Goal: Information Seeking & Learning: Learn about a topic

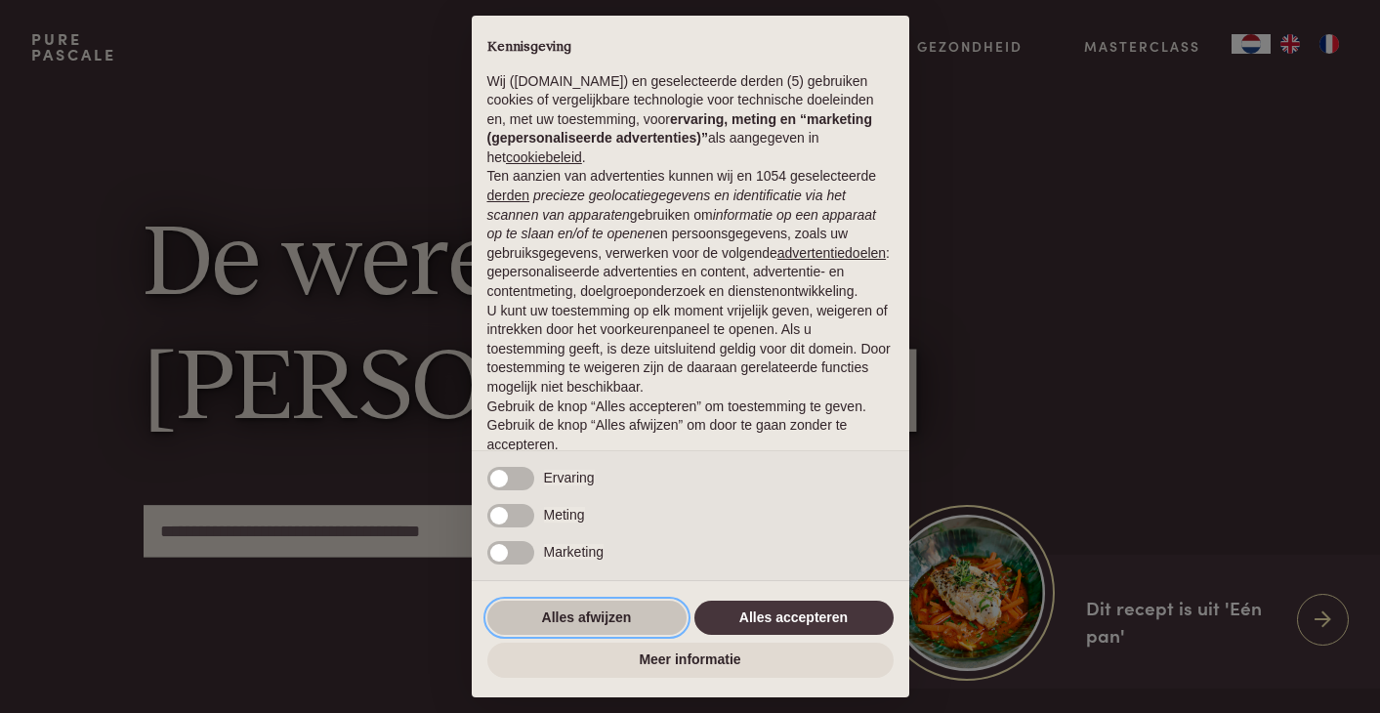
click at [560, 626] on button "Alles afwijzen" at bounding box center [586, 618] width 199 height 35
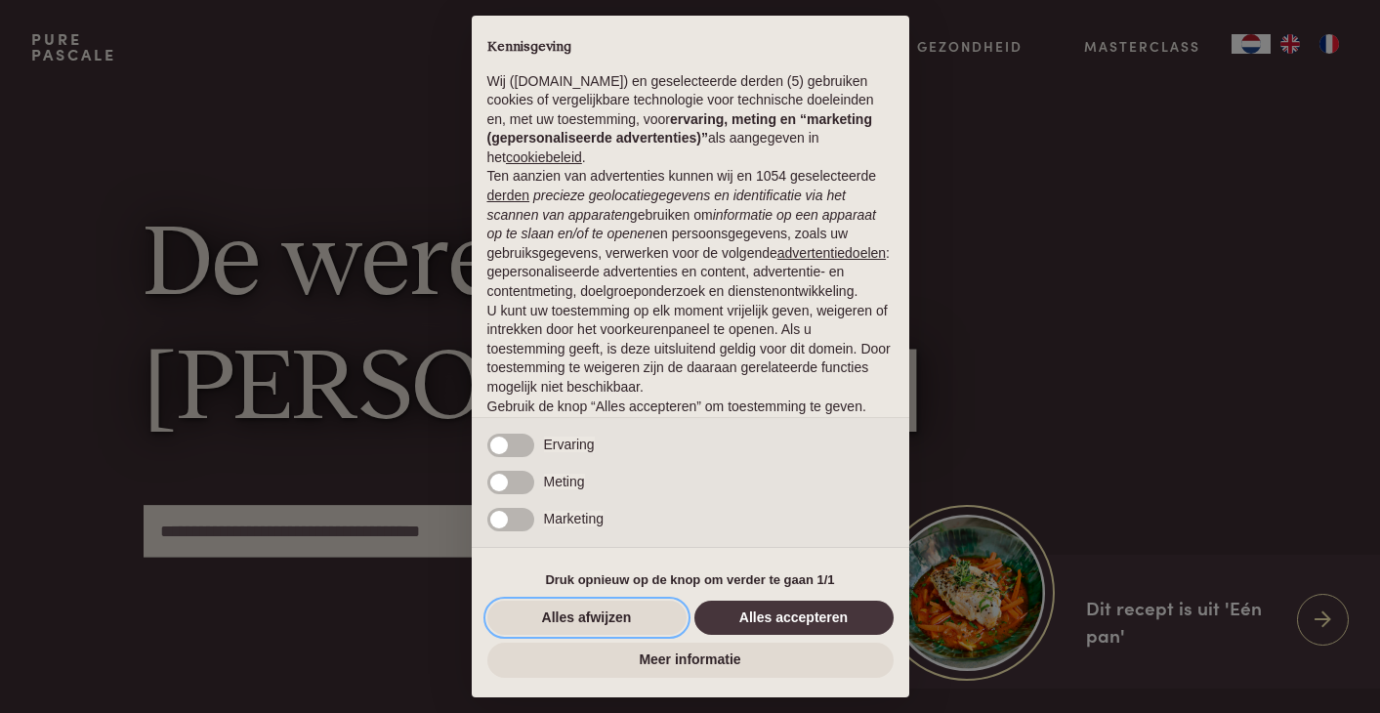
scroll to position [72, 0]
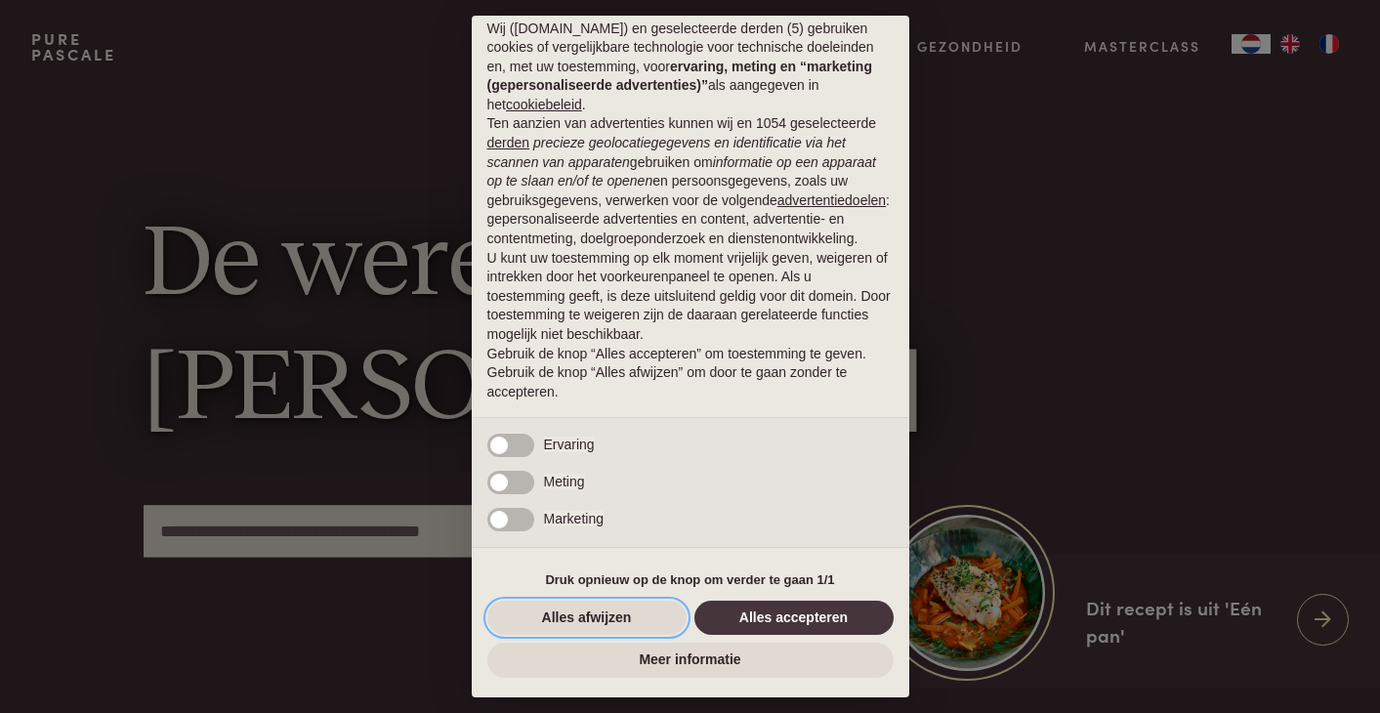
click at [561, 620] on button "Alles afwijzen" at bounding box center [586, 618] width 199 height 35
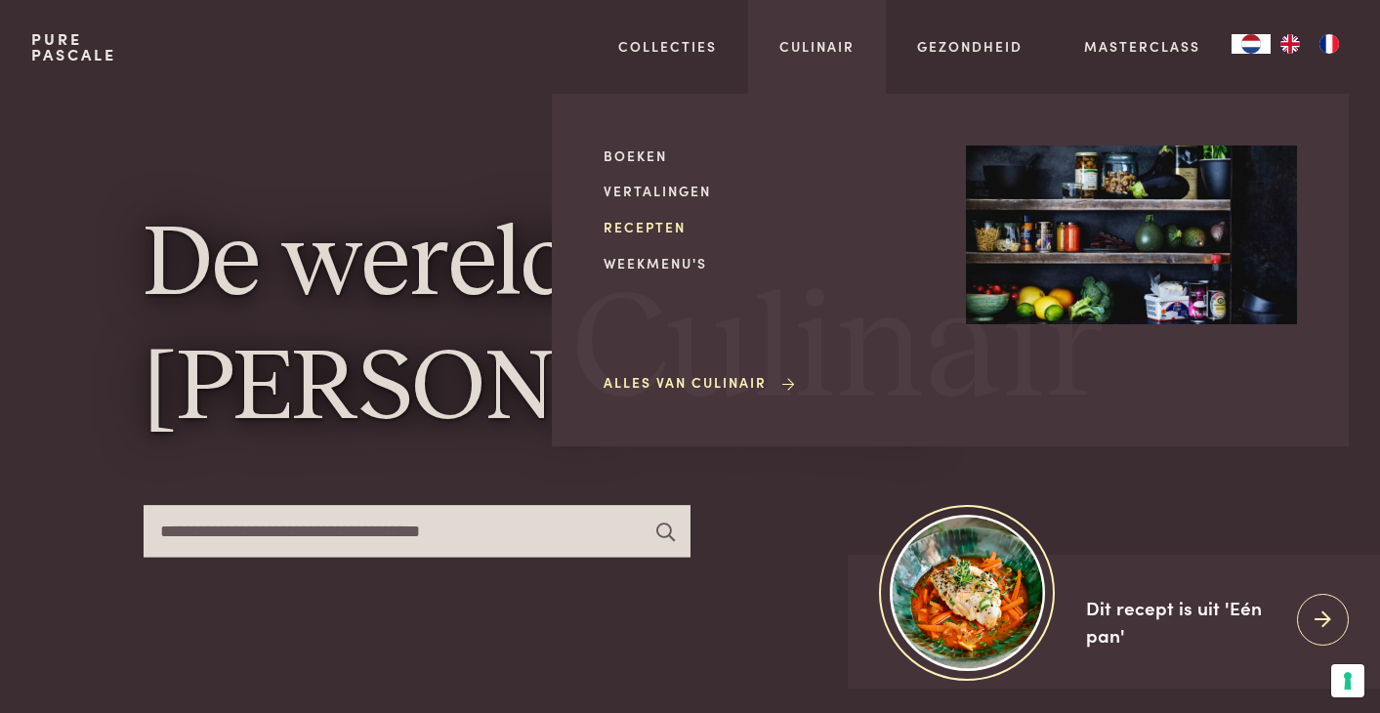
click at [649, 228] on link "Recepten" at bounding box center [768, 227] width 331 height 21
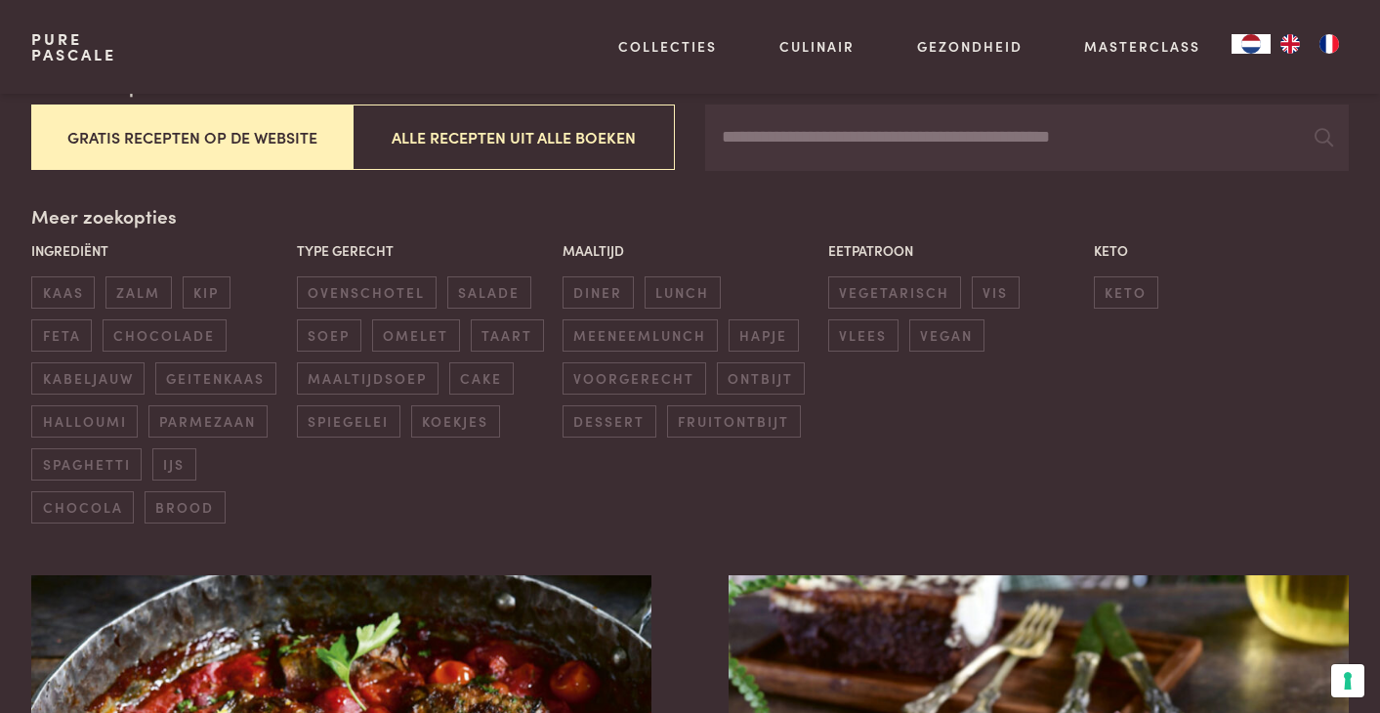
scroll to position [380, 0]
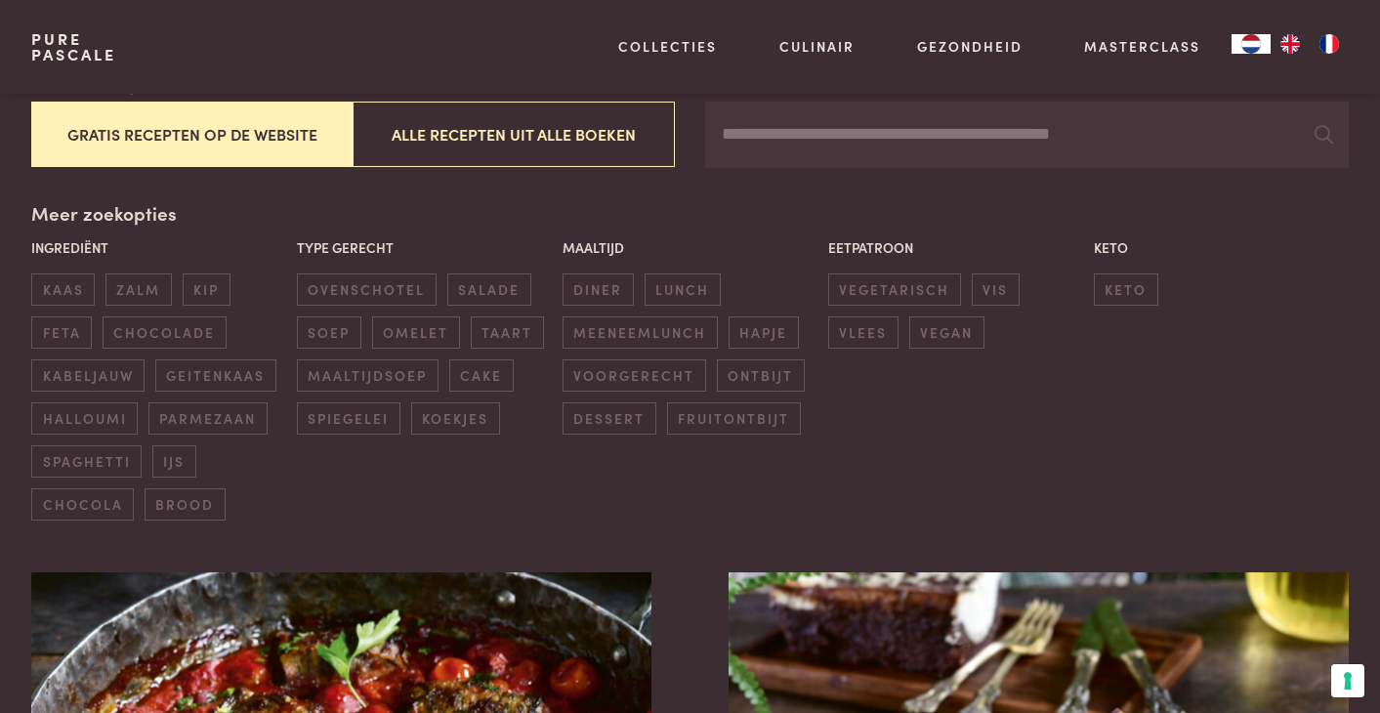
click at [278, 132] on button "Gratis recepten op de website" at bounding box center [191, 134] width 321 height 65
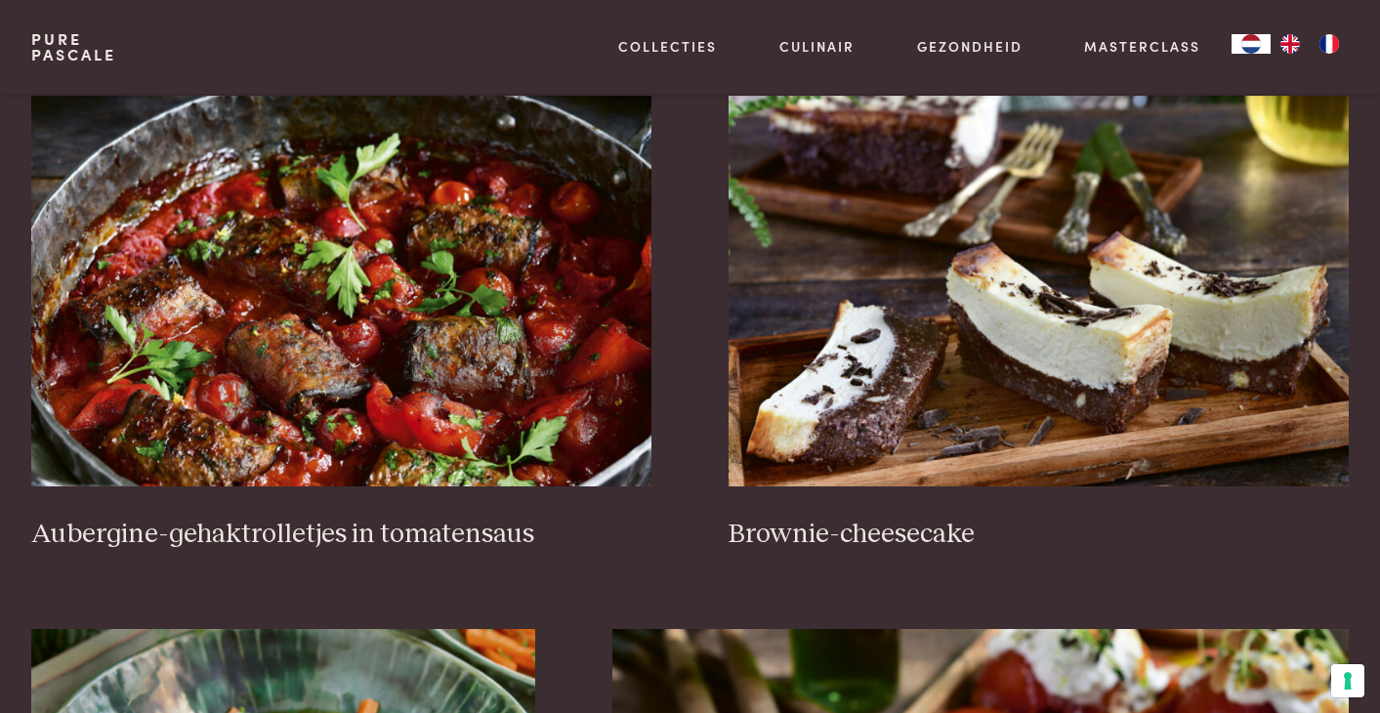
scroll to position [862, 0]
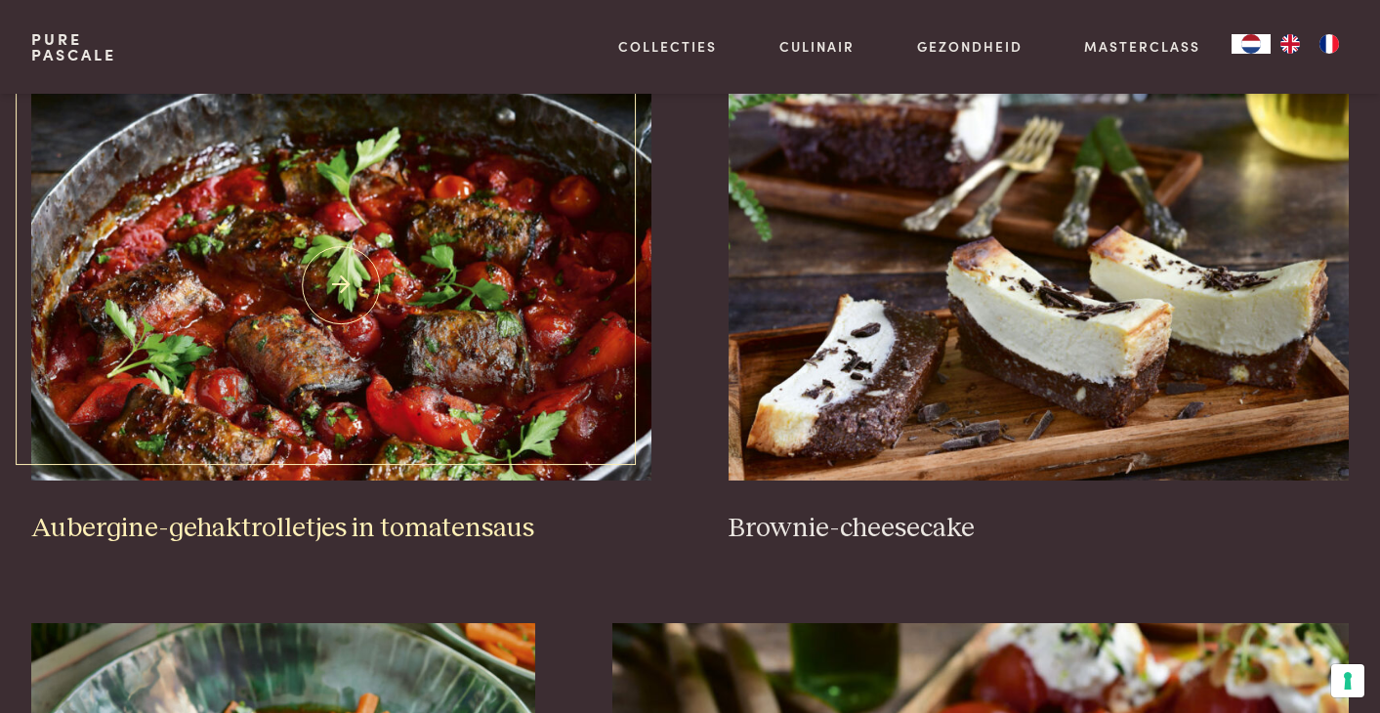
click at [250, 260] on img at bounding box center [341, 285] width 620 height 391
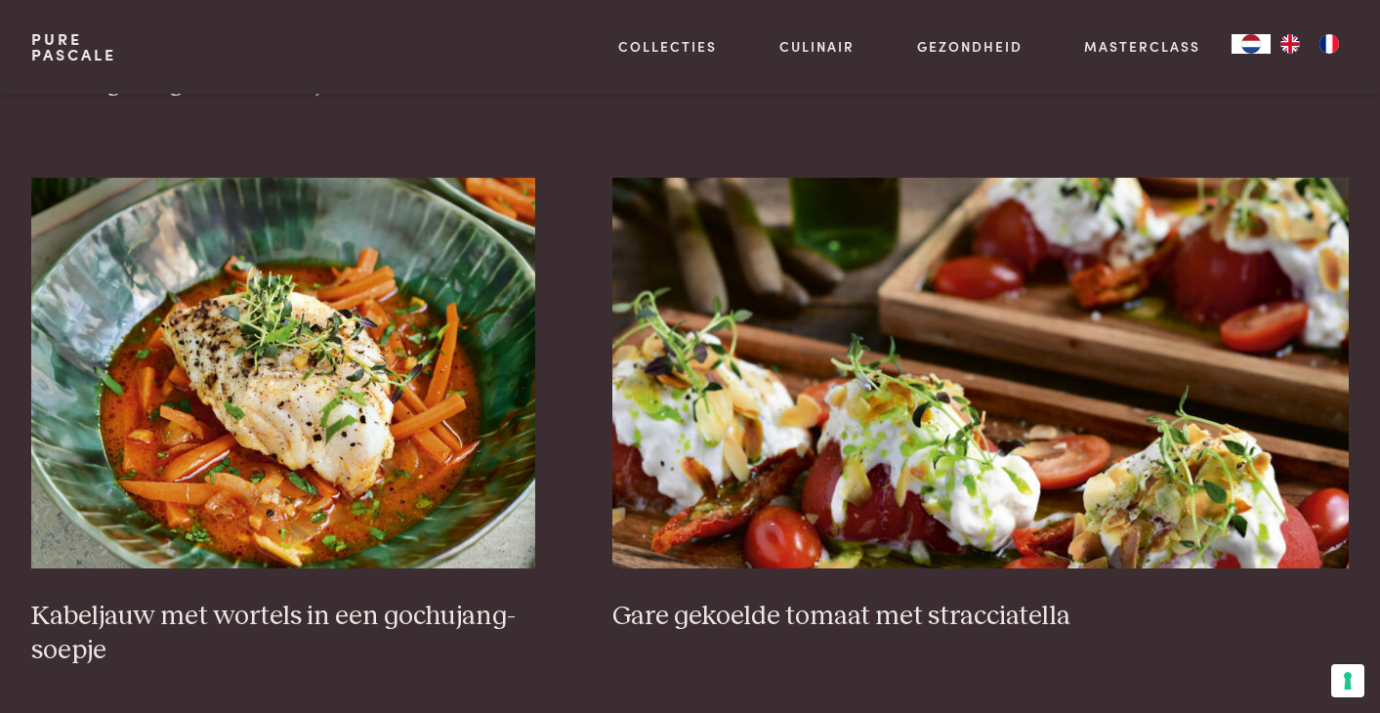
scroll to position [1325, 0]
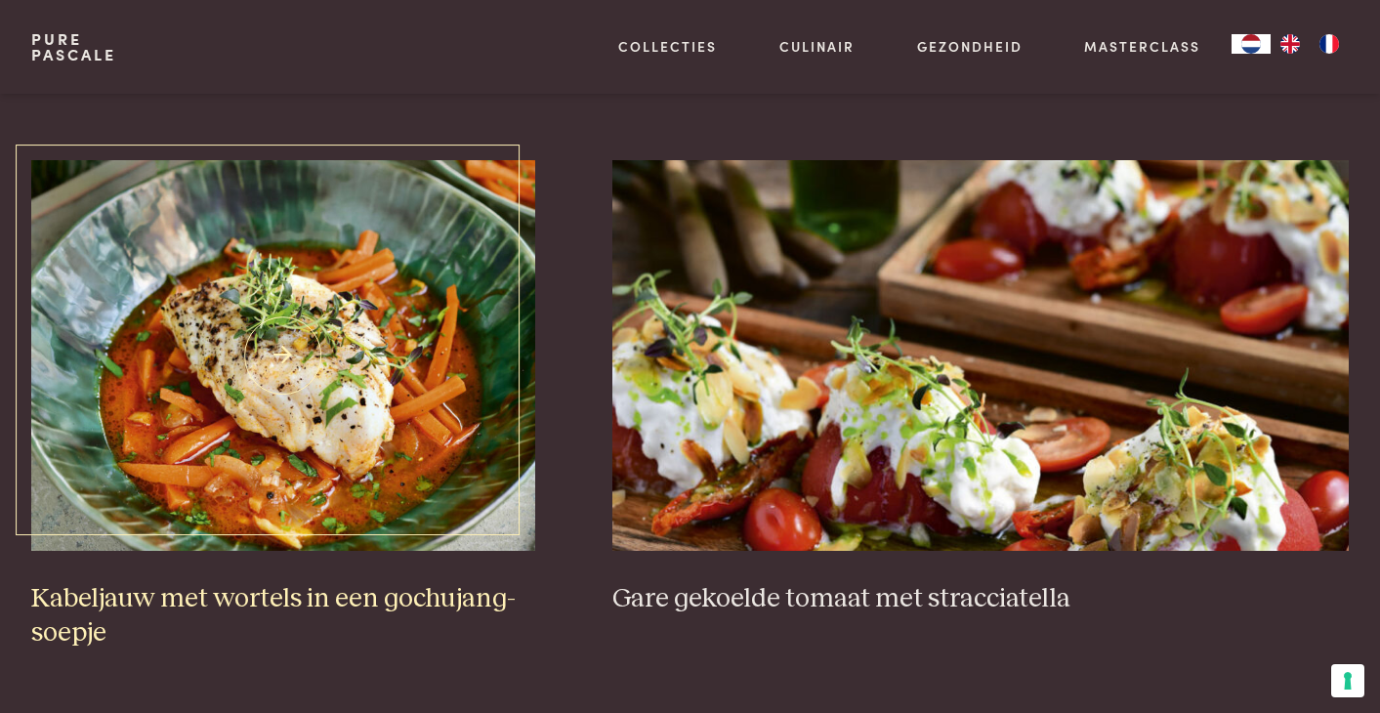
click at [415, 293] on img at bounding box center [283, 355] width 504 height 391
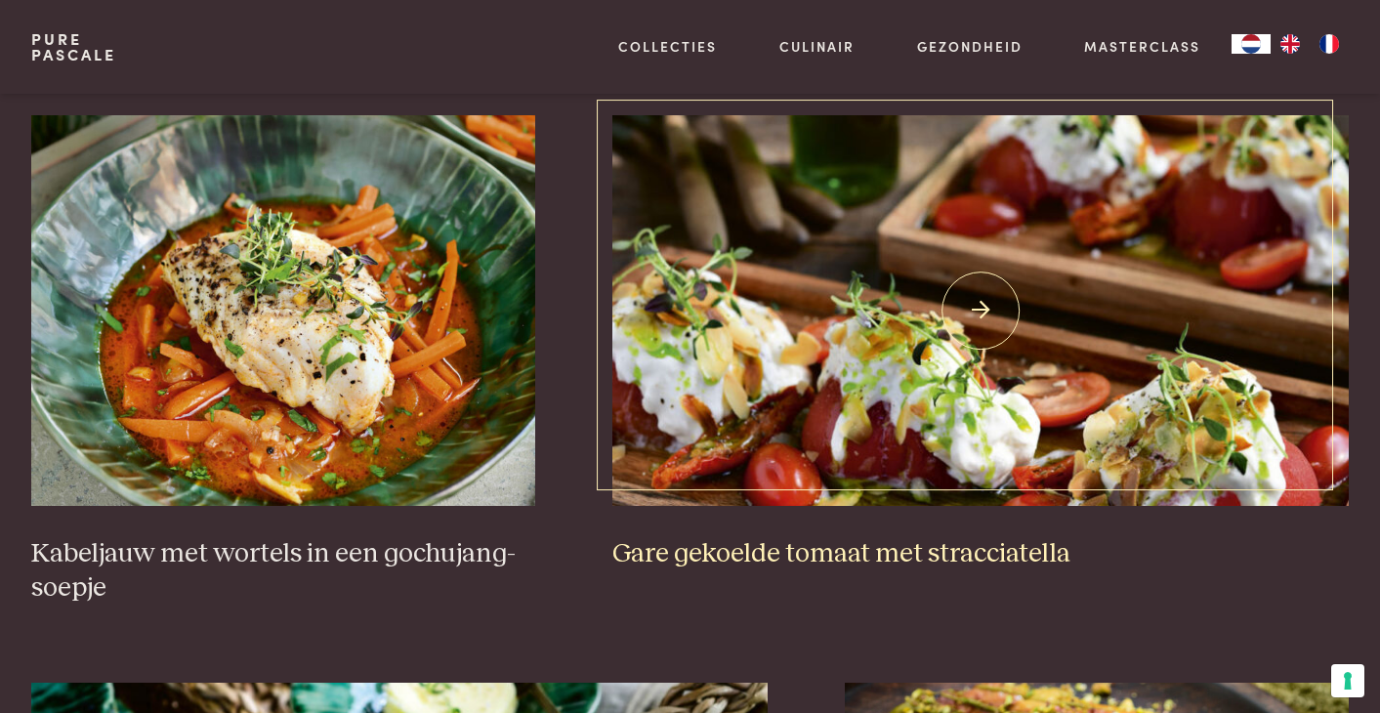
scroll to position [1373, 0]
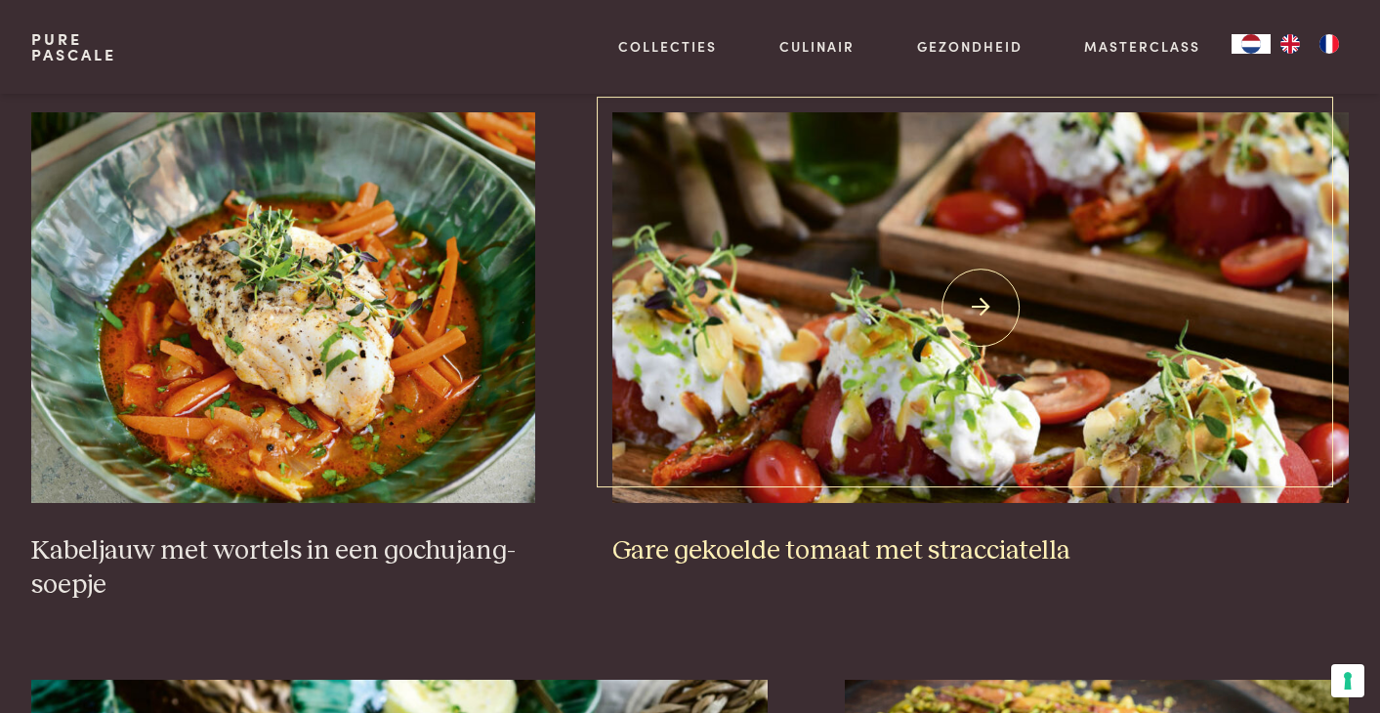
click at [891, 219] on img at bounding box center [980, 307] width 736 height 391
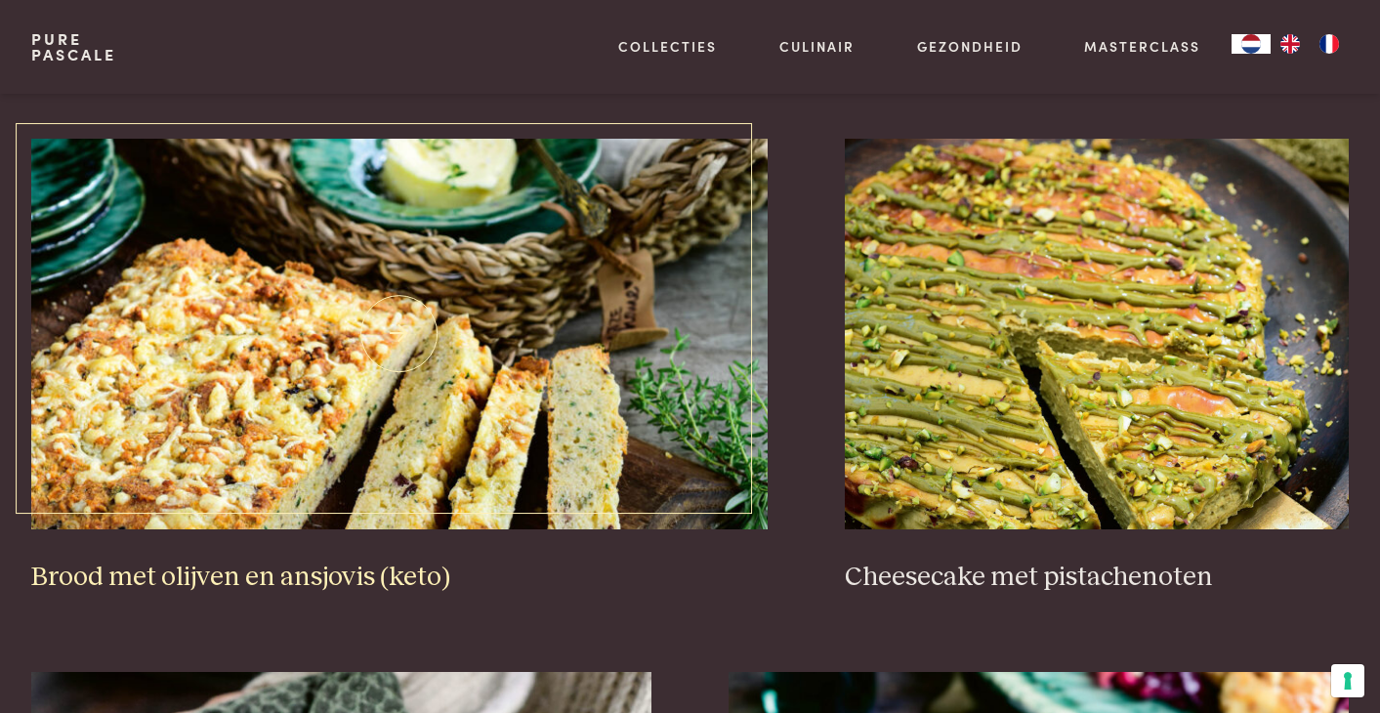
scroll to position [1916, 0]
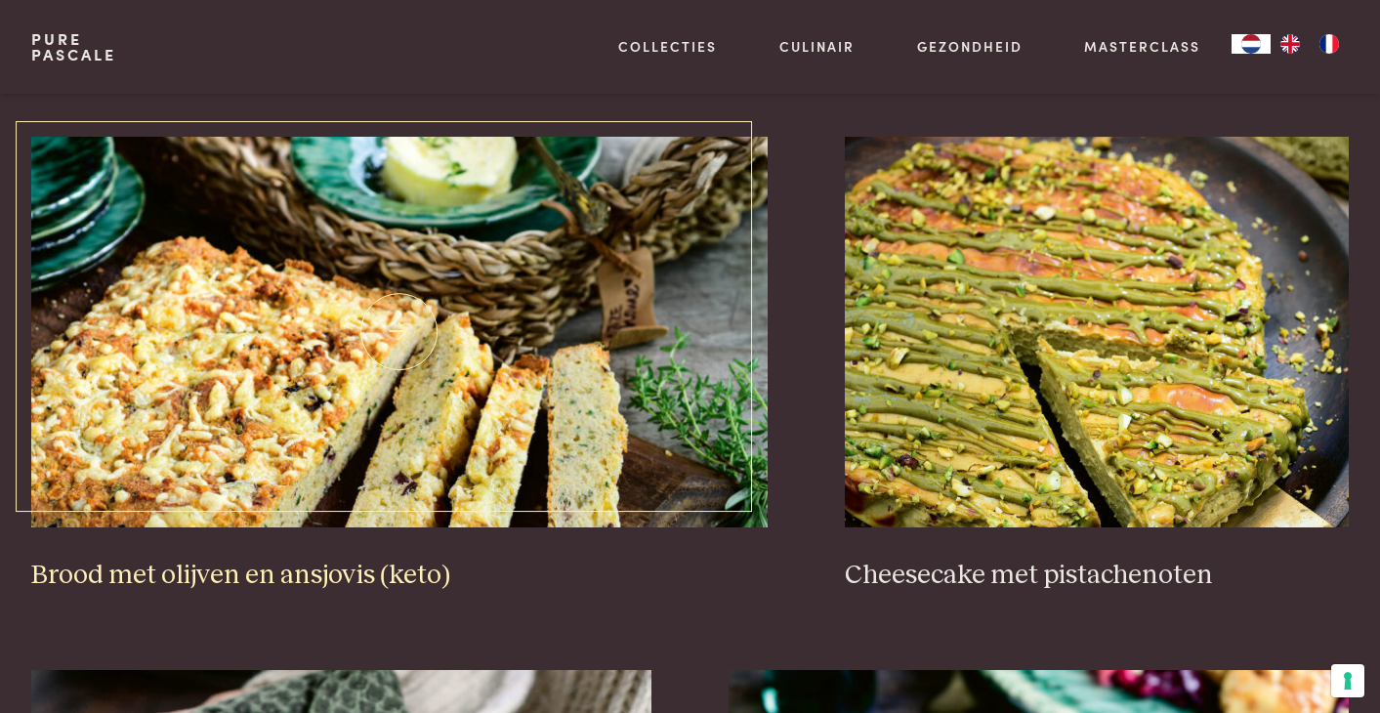
click at [263, 293] on img at bounding box center [399, 332] width 736 height 391
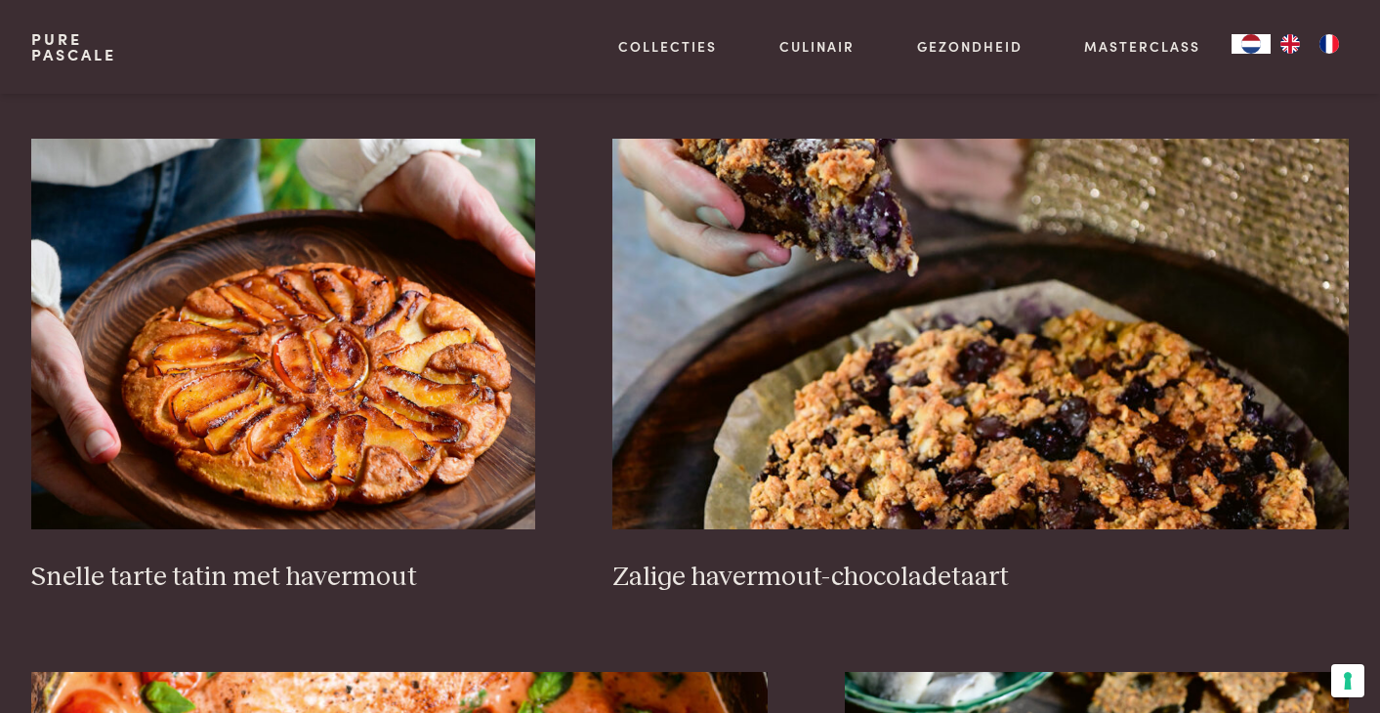
scroll to position [3008, 0]
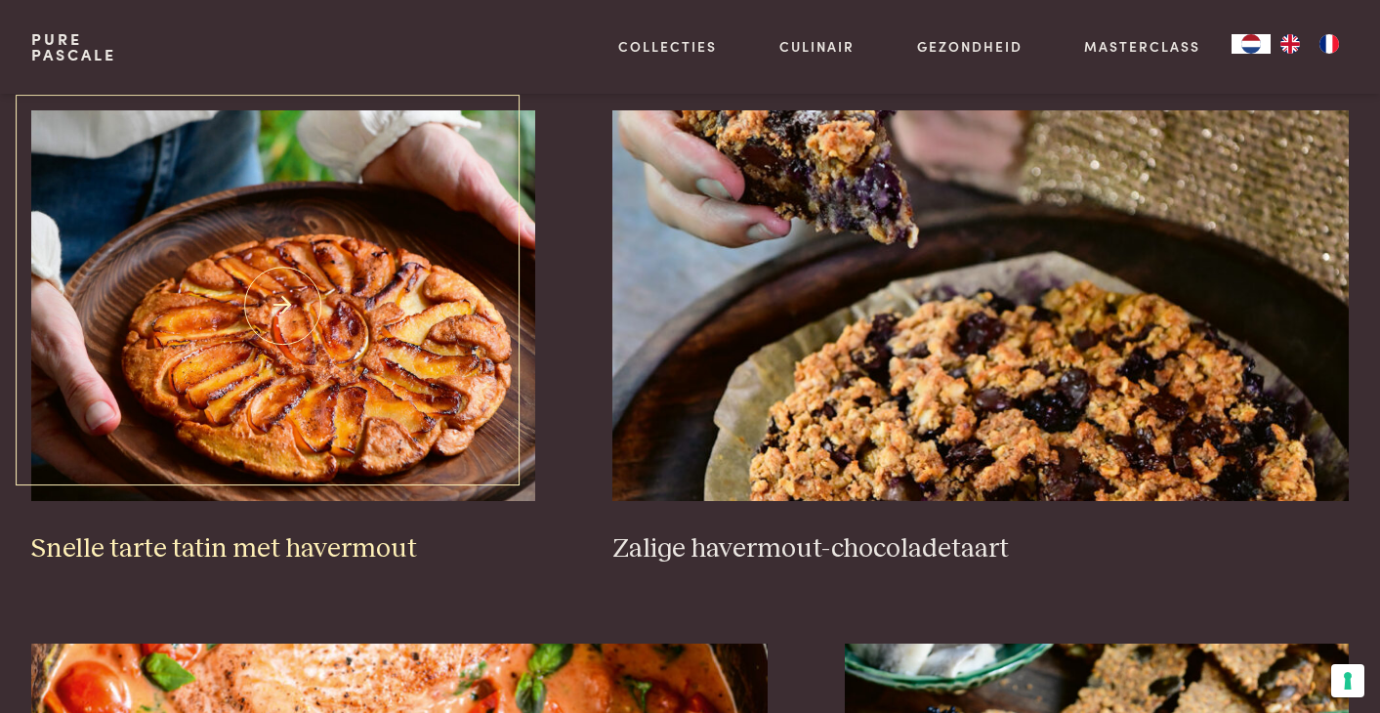
click at [386, 252] on img at bounding box center [283, 305] width 504 height 391
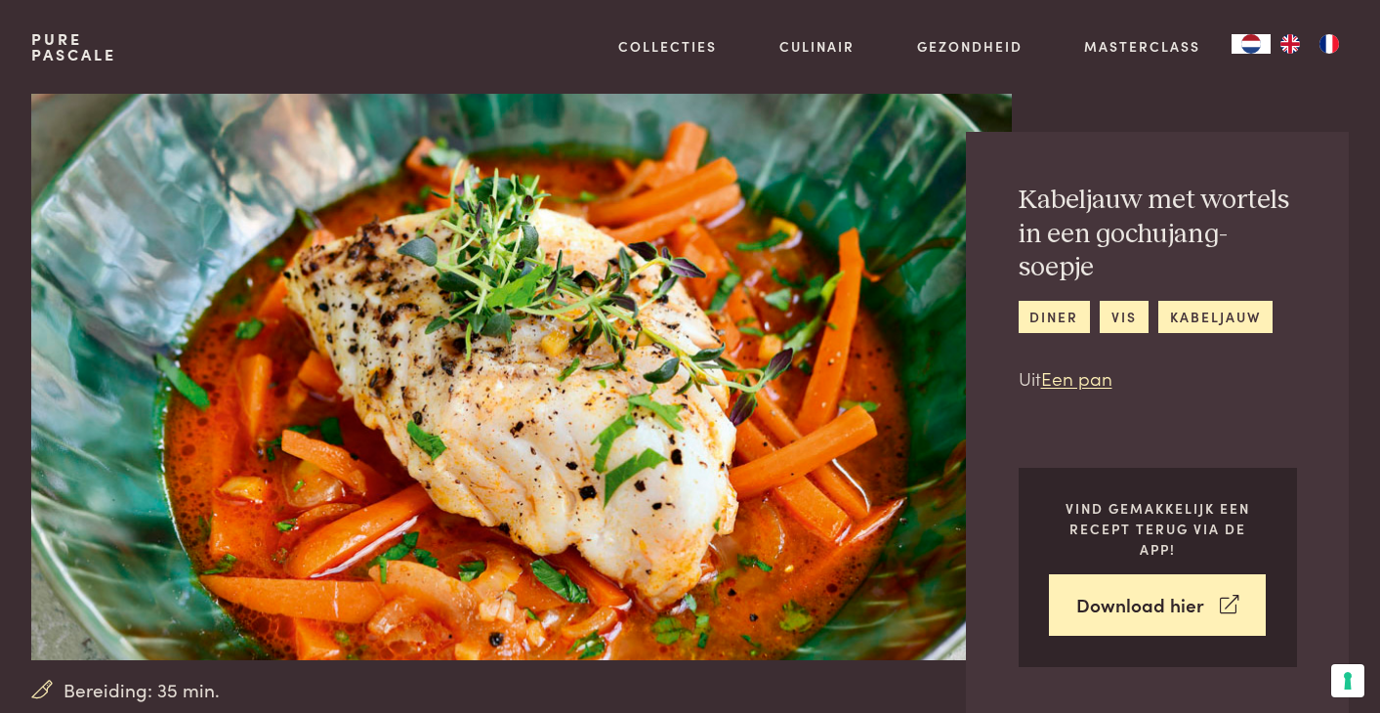
scroll to position [22, 0]
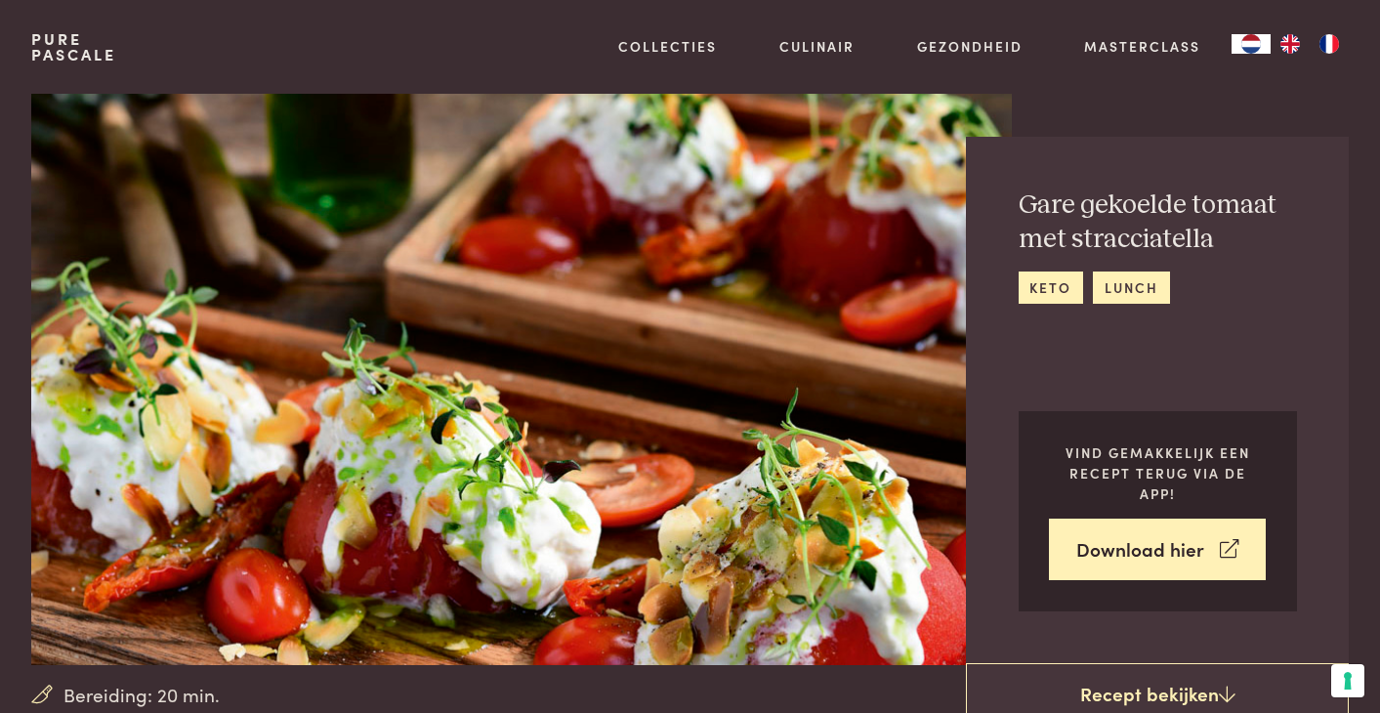
scroll to position [13, 0]
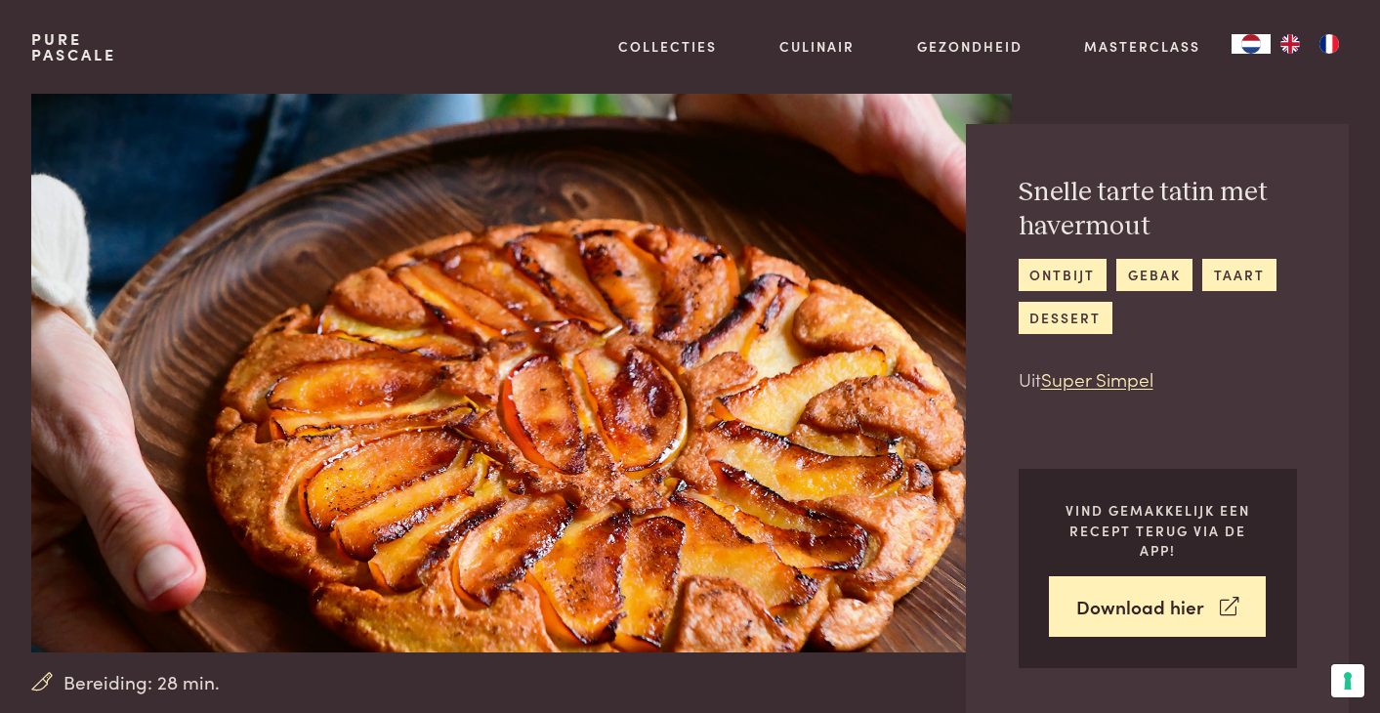
scroll to position [25, 0]
